Goal: Find specific page/section: Find specific page/section

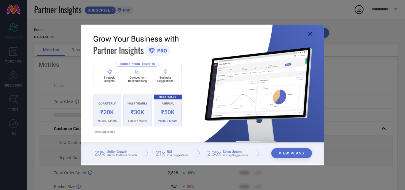
click at [306, 38] on img at bounding box center [202, 95] width 243 height 140
click at [307, 37] on img at bounding box center [202, 95] width 243 height 140
click at [309, 36] on img at bounding box center [202, 95] width 243 height 140
click at [312, 32] on icon at bounding box center [310, 34] width 4 height 4
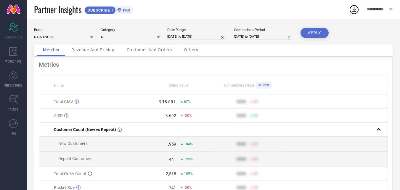
click at [96, 50] on span "Revenue And Pricing" at bounding box center [92, 49] width 43 height 5
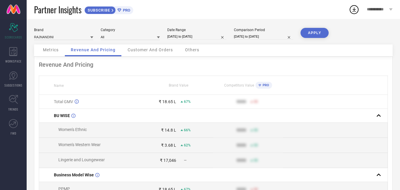
click at [142, 50] on span "Customer And Orders" at bounding box center [150, 49] width 45 height 5
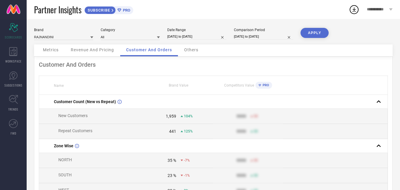
click at [200, 50] on div "Others" at bounding box center [191, 50] width 26 height 12
